Goal: Subscribe to service/newsletter

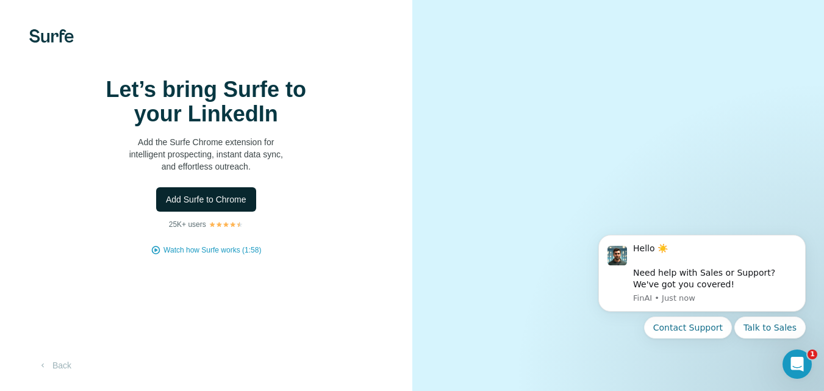
click at [204, 206] on span "Add Surfe to Chrome" at bounding box center [206, 199] width 81 height 12
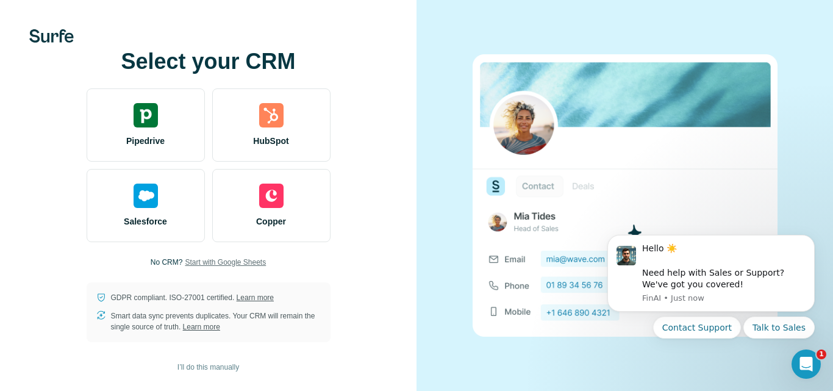
click at [232, 260] on span "Start with Google Sheets" at bounding box center [225, 262] width 81 height 11
